Goal: Information Seeking & Learning: Learn about a topic

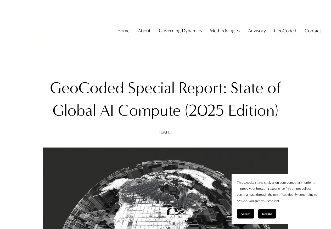
click at [247, 215] on span "Accept" at bounding box center [246, 214] width 10 height 4
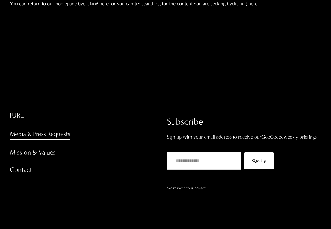
scroll to position [139, 0]
